Goal: Transaction & Acquisition: Book appointment/travel/reservation

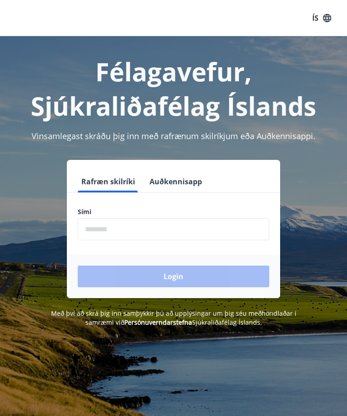
click at [135, 232] on input "phone" at bounding box center [174, 229] width 192 height 22
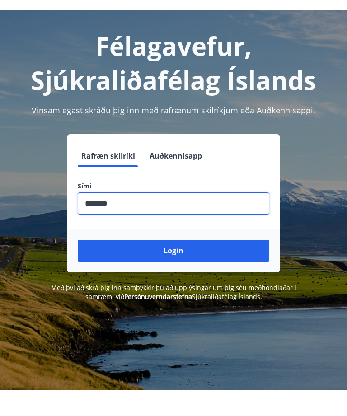
type input "********"
click at [209, 266] on button "Login" at bounding box center [174, 277] width 192 height 22
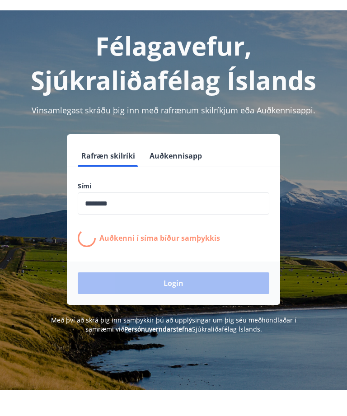
scroll to position [26, 0]
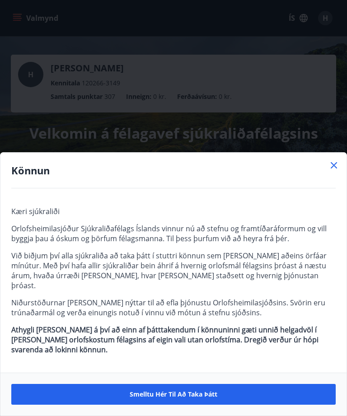
click at [209, 397] on span "Smelltu hér til að taka þátt" at bounding box center [174, 394] width 88 height 9
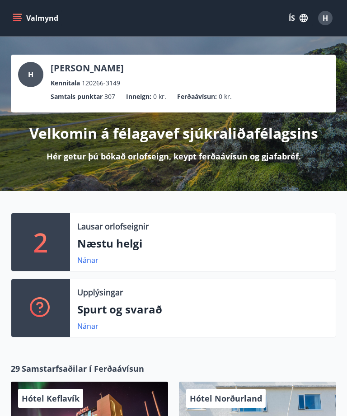
click at [94, 257] on link "Nánar" at bounding box center [87, 260] width 21 height 10
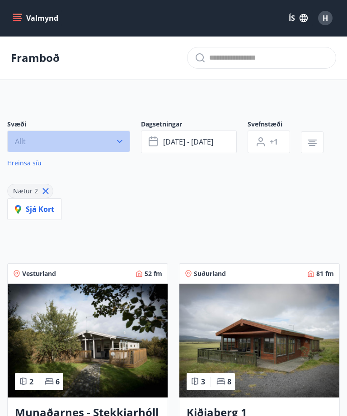
click at [119, 144] on icon "button" at bounding box center [119, 141] width 9 height 9
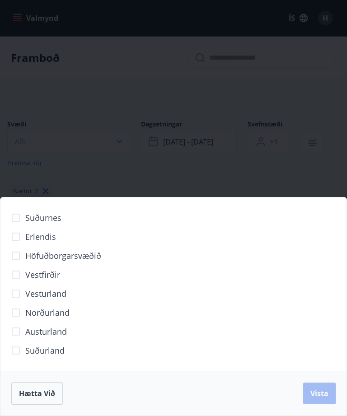
click at [58, 331] on span "Austurland" at bounding box center [46, 332] width 42 height 12
click at [314, 399] on button "Vista" at bounding box center [319, 394] width 33 height 22
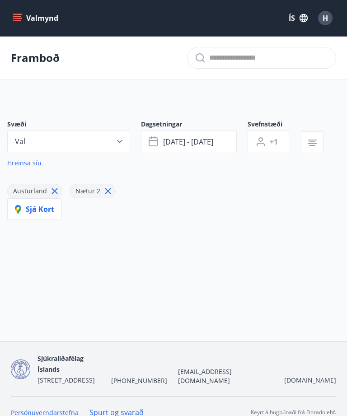
click at [52, 191] on icon at bounding box center [55, 191] width 10 height 10
click at [47, 195] on icon at bounding box center [46, 191] width 10 height 10
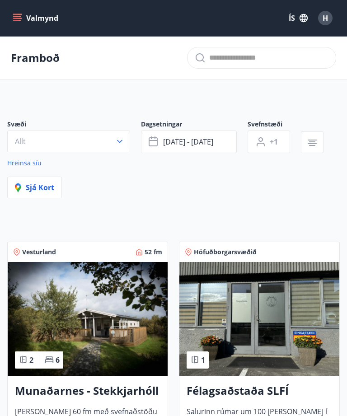
type input "*"
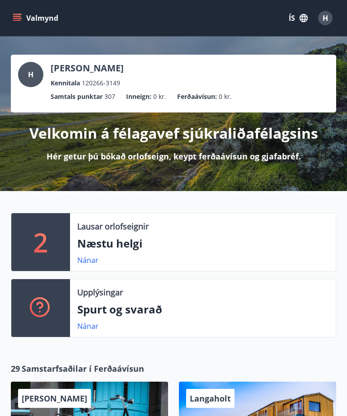
click at [23, 16] on button "Valmynd" at bounding box center [36, 18] width 51 height 16
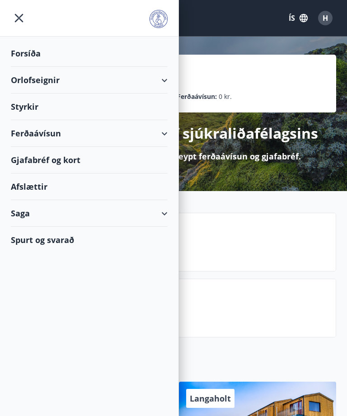
click at [39, 104] on div "Styrkir" at bounding box center [89, 107] width 157 height 27
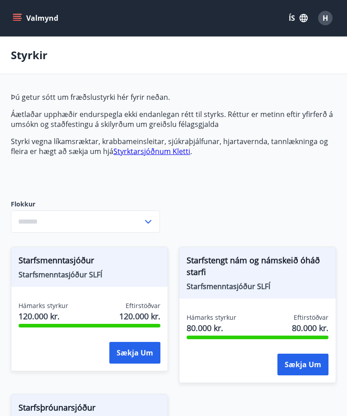
type input "***"
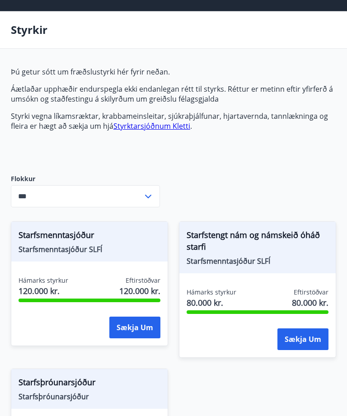
scroll to position [25, 0]
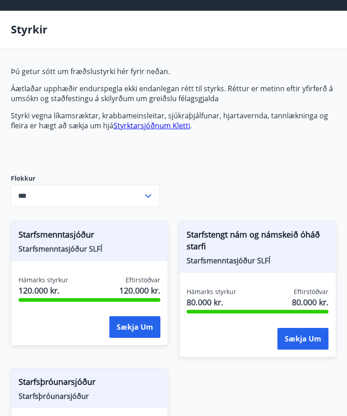
click at [179, 118] on p "Styrki vegna líkamsræktar, krabbameinsleitar, sjúkraþjálfunar, hjartavernda, ta…" at bounding box center [174, 121] width 326 height 20
click at [176, 127] on link "Styrktarsjóðnum Kletti" at bounding box center [151, 126] width 77 height 10
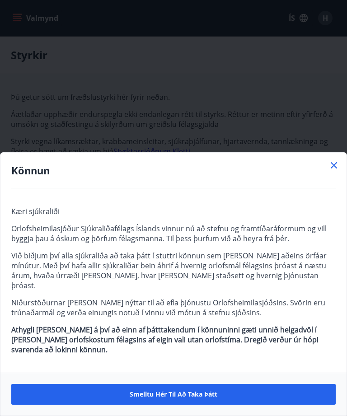
type input "***"
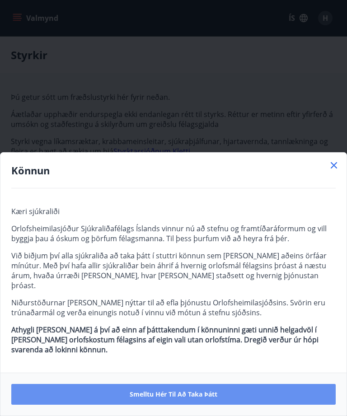
click at [220, 394] on button "Smelltu hér til að taka þátt" at bounding box center [173, 394] width 325 height 21
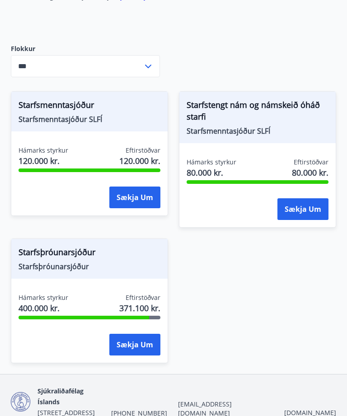
scroll to position [161, 0]
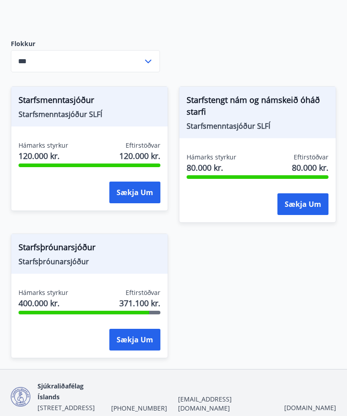
click at [312, 330] on div "Starfsmenntasjóður Starfsmenntasjóður SLFÍ Hámarks styrkur 120.000 kr. Eftirstö…" at bounding box center [168, 217] width 336 height 283
click at [317, 331] on div "Starfsmenntasjóður Starfsmenntasjóður SLFÍ Hámarks styrkur 120.000 kr. Eftirstö…" at bounding box center [168, 217] width 336 height 283
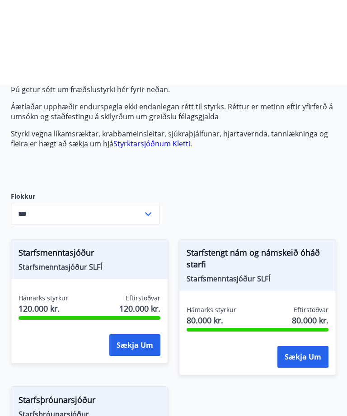
scroll to position [0, 0]
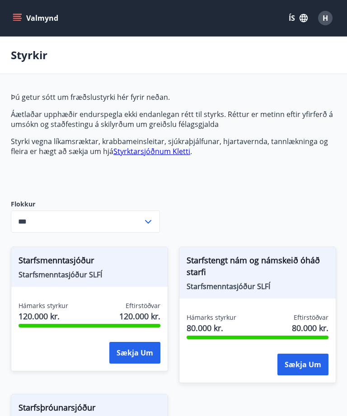
click at [20, 22] on icon "menu" at bounding box center [17, 18] width 9 height 9
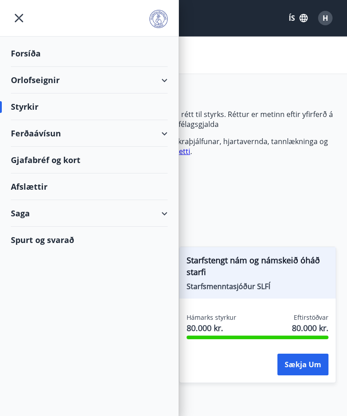
click at [51, 48] on div "Forsíða" at bounding box center [89, 53] width 157 height 27
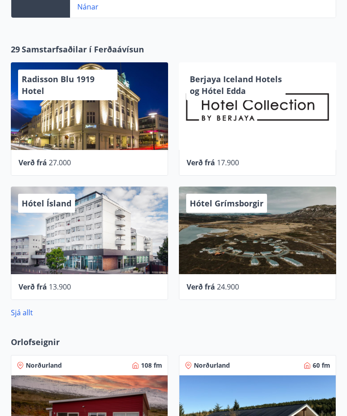
scroll to position [326, 0]
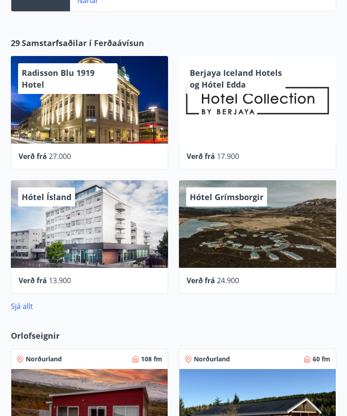
click at [103, 210] on div "Hótel Ísland" at bounding box center [89, 224] width 157 height 88
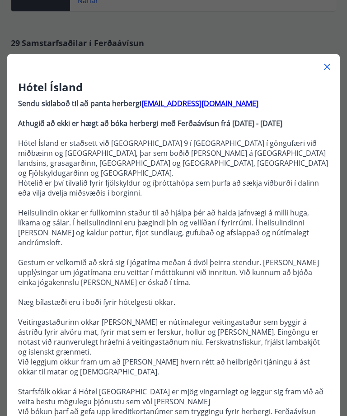
scroll to position [0, 0]
click at [329, 69] on icon at bounding box center [327, 67] width 6 height 6
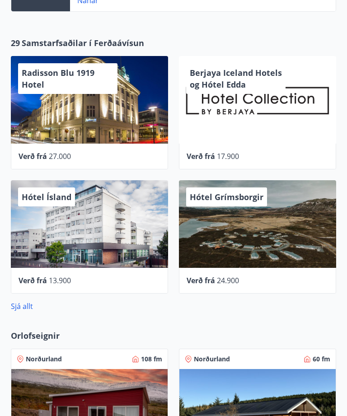
click at [101, 201] on div "Hótel Ísland" at bounding box center [89, 224] width 157 height 88
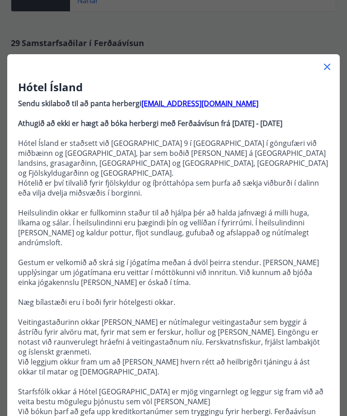
click at [329, 67] on icon at bounding box center [327, 66] width 11 height 11
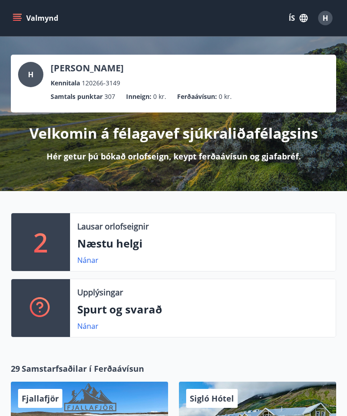
click at [326, 22] on span "H" at bounding box center [325, 18] width 5 height 10
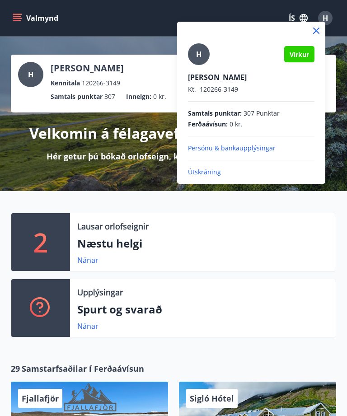
click at [213, 173] on p "Útskráning" at bounding box center [251, 172] width 127 height 9
click at [214, 169] on p "Útskráning" at bounding box center [251, 172] width 127 height 9
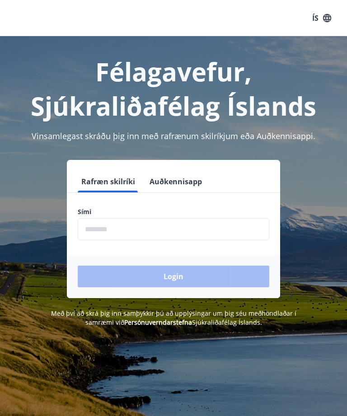
click at [188, 236] on input "phone" at bounding box center [174, 229] width 192 height 22
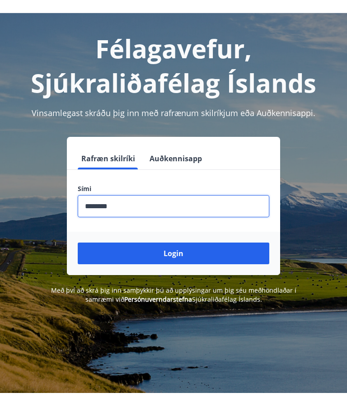
type input "********"
click at [227, 266] on button "Login" at bounding box center [174, 277] width 192 height 22
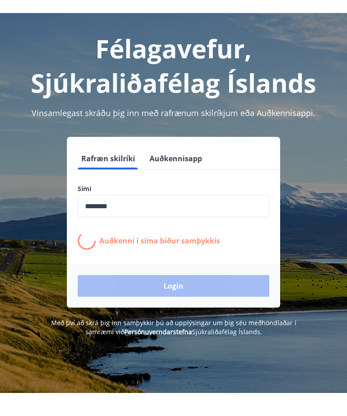
scroll to position [23, 0]
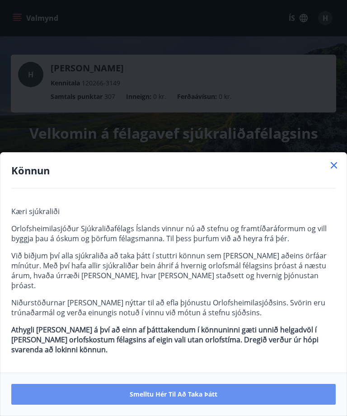
click at [188, 394] on span "Smelltu hér til að taka þátt" at bounding box center [174, 394] width 88 height 9
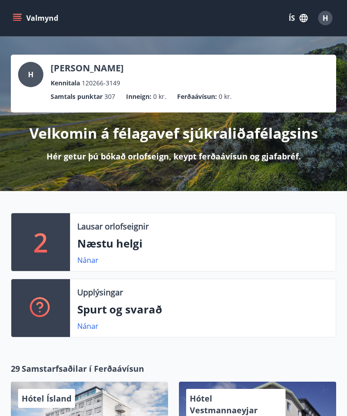
click at [325, 18] on span "H" at bounding box center [325, 18] width 5 height 10
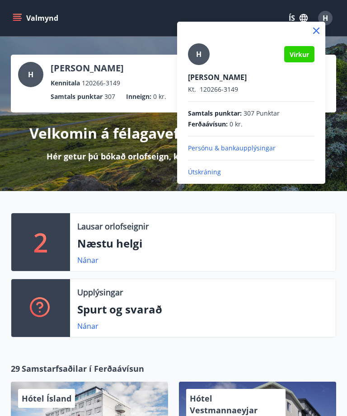
click at [343, 179] on div at bounding box center [173, 208] width 347 height 416
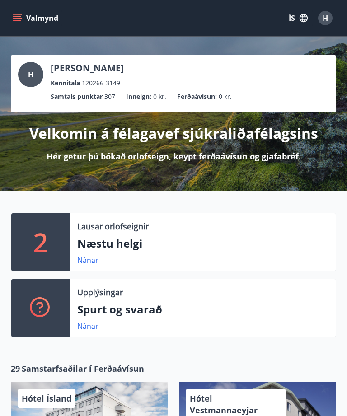
click at [303, 19] on icon "button" at bounding box center [304, 18] width 8 height 8
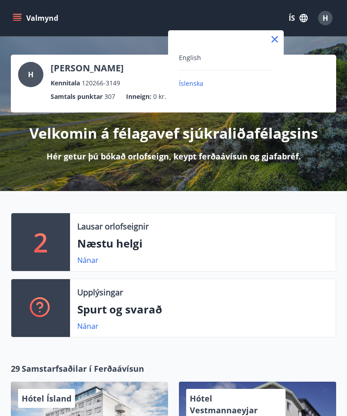
click at [346, 130] on div at bounding box center [173, 208] width 347 height 416
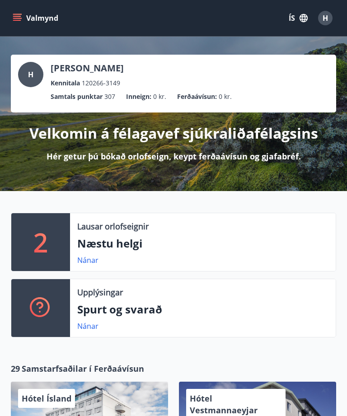
click at [45, 19] on button "Valmynd" at bounding box center [36, 18] width 51 height 16
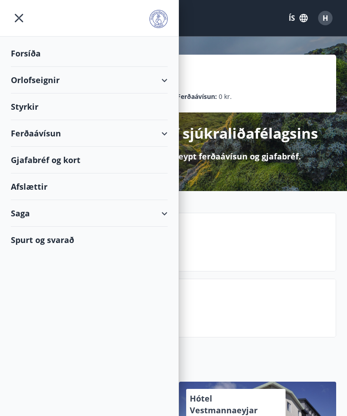
click at [62, 237] on div "Spurt og svarað" at bounding box center [89, 240] width 157 height 26
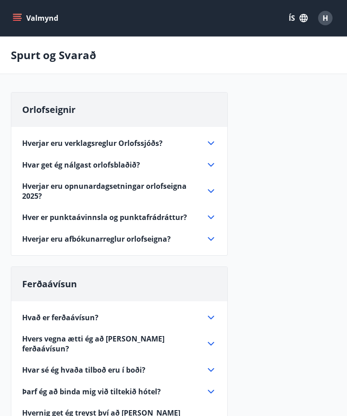
click at [20, 20] on icon "menu" at bounding box center [17, 20] width 8 height 1
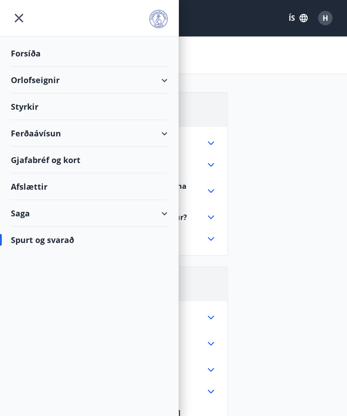
click at [164, 214] on div "Saga" at bounding box center [89, 213] width 157 height 27
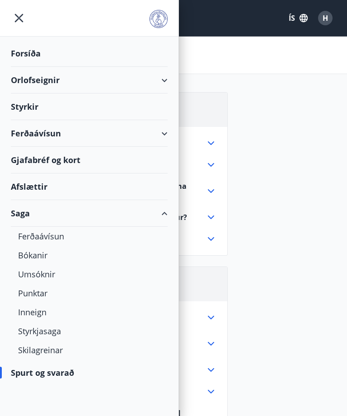
click at [74, 160] on div "Gjafabréf og kort" at bounding box center [89, 160] width 157 height 27
click at [49, 273] on div "Umsóknir" at bounding box center [89, 274] width 142 height 19
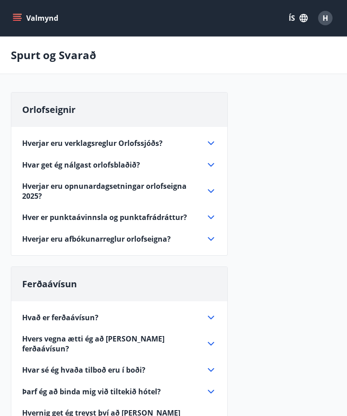
click at [20, 20] on icon "menu" at bounding box center [17, 20] width 8 height 1
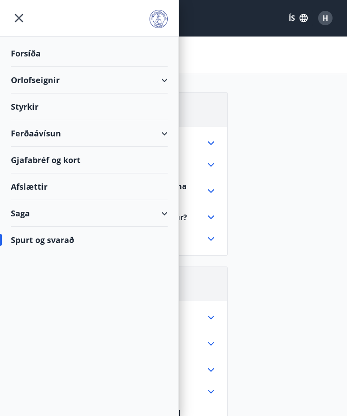
click at [33, 58] on div "Forsíða" at bounding box center [89, 53] width 157 height 27
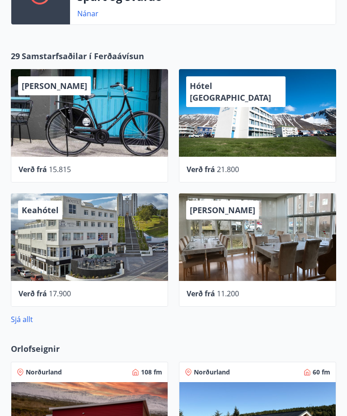
scroll to position [308, 0]
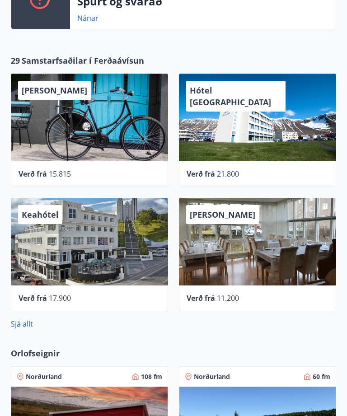
click at [247, 255] on div "Alba gistiheimili" at bounding box center [257, 242] width 157 height 88
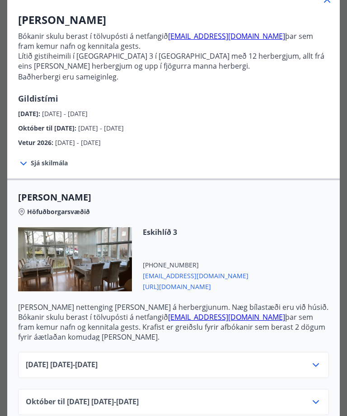
scroll to position [68, 0]
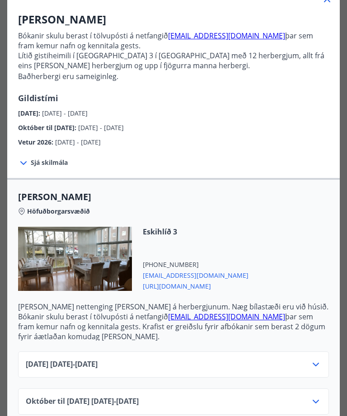
click at [25, 164] on icon at bounding box center [23, 163] width 6 height 4
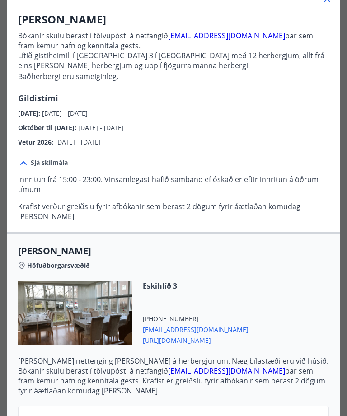
scroll to position [38, 0]
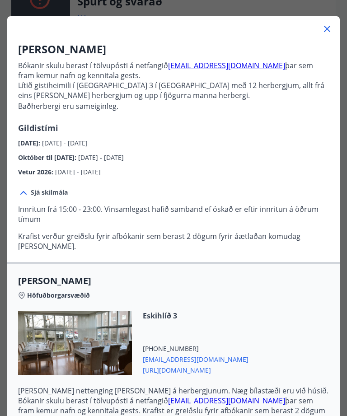
click at [330, 24] on icon at bounding box center [327, 29] width 11 height 11
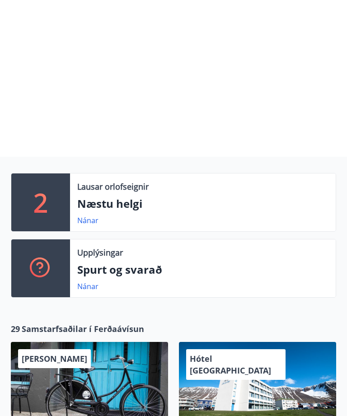
scroll to position [0, 0]
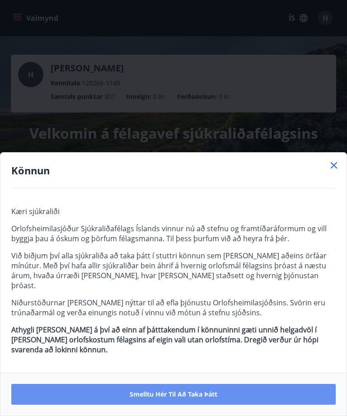
click at [164, 397] on span "Smelltu hér til að taka þátt" at bounding box center [174, 394] width 88 height 9
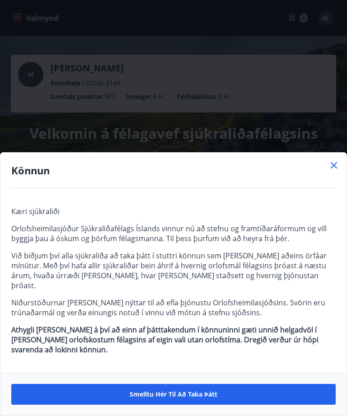
click at [330, 171] on icon at bounding box center [334, 165] width 11 height 11
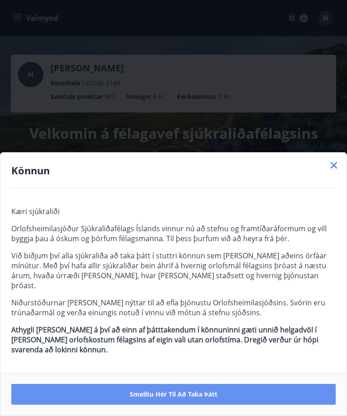
click at [163, 393] on span "Smelltu hér til að taka þátt" at bounding box center [174, 394] width 88 height 9
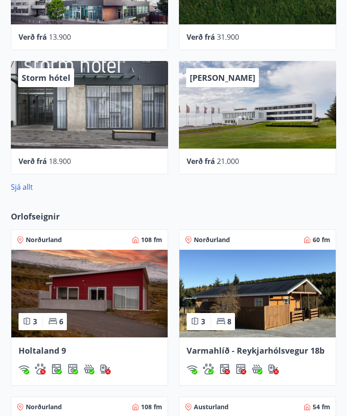
scroll to position [418, 0]
